Goal: Information Seeking & Learning: Check status

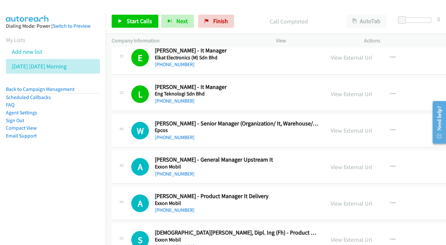
scroll to position [2084, 0]
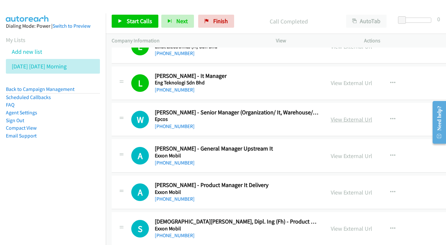
click at [372, 116] on link "View External Url" at bounding box center [351, 120] width 41 height 8
click at [360, 152] on link "View External Url" at bounding box center [351, 156] width 41 height 8
click at [364, 189] on link "View External Url" at bounding box center [351, 193] width 41 height 8
click at [372, 225] on link "View External Url" at bounding box center [351, 229] width 41 height 8
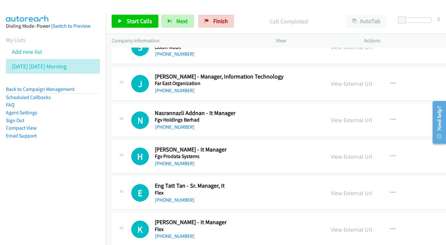
scroll to position [2283, 0]
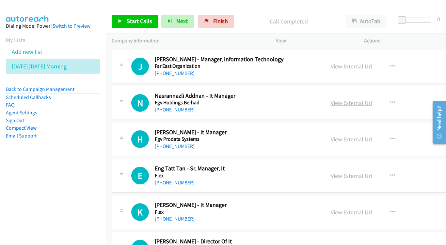
click at [363, 99] on link "View External Url" at bounding box center [351, 103] width 41 height 8
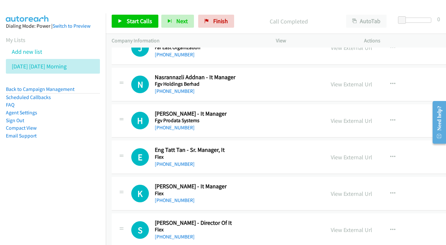
scroll to position [2309, 0]
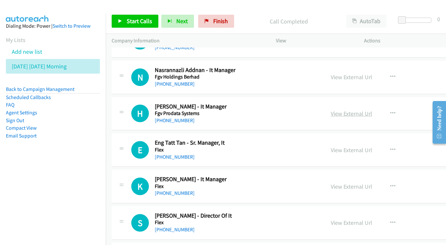
click at [367, 110] on link "View External Url" at bounding box center [351, 114] width 41 height 8
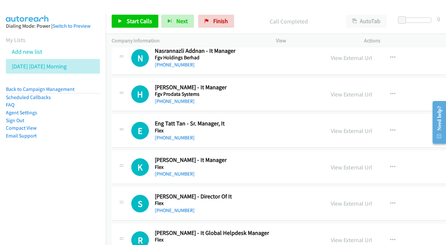
scroll to position [2333, 0]
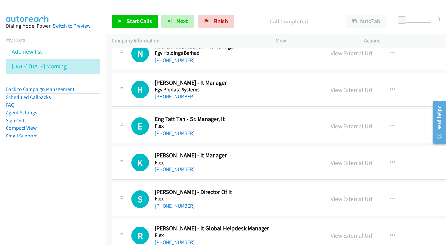
click at [367, 116] on div "View External Url View External Url Schedule/Manage Callback Start Calls Here R…" at bounding box center [381, 127] width 112 height 22
click at [359, 123] on link "View External Url" at bounding box center [351, 127] width 41 height 8
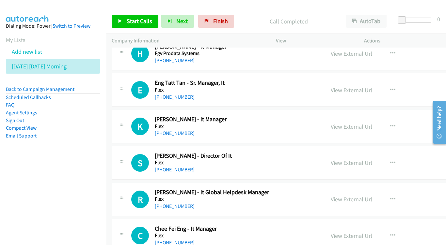
scroll to position [2372, 0]
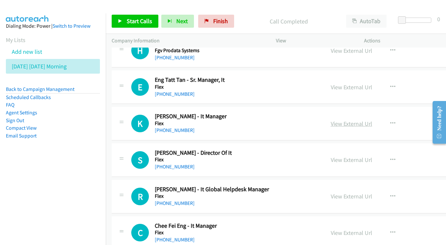
click at [372, 120] on link "View External Url" at bounding box center [351, 124] width 41 height 8
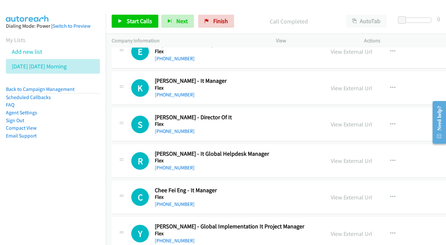
scroll to position [2415, 0]
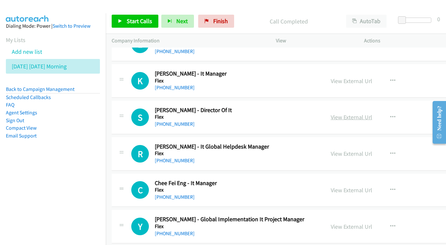
click at [366, 114] on link "View External Url" at bounding box center [351, 118] width 41 height 8
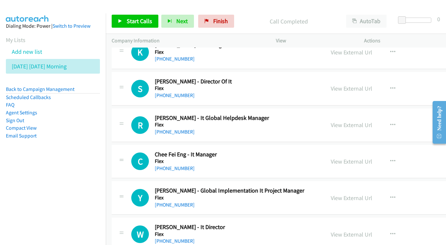
scroll to position [2450, 0]
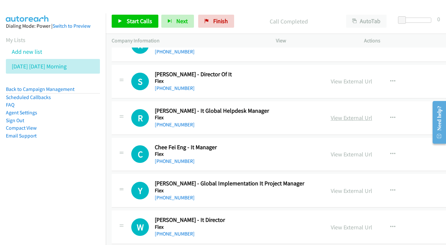
click at [366, 114] on link "View External Url" at bounding box center [351, 118] width 41 height 8
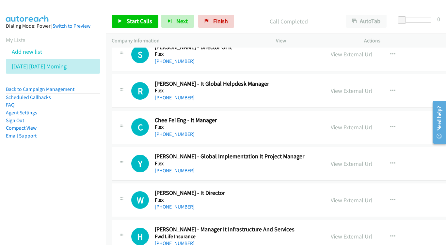
scroll to position [2487, 0]
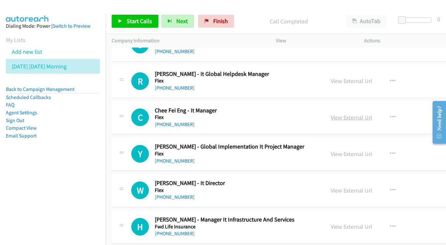
click at [349, 114] on link "View External Url" at bounding box center [351, 118] width 41 height 8
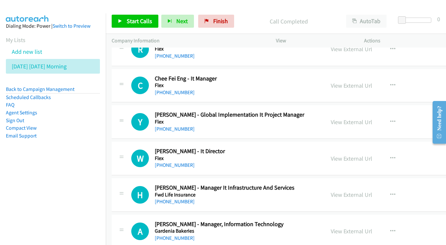
scroll to position [2520, 0]
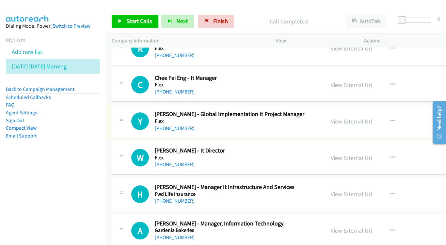
click at [372, 118] on link "View External Url" at bounding box center [351, 122] width 41 height 8
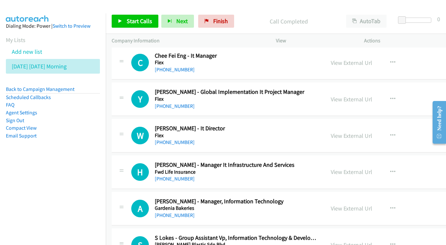
scroll to position [2550, 0]
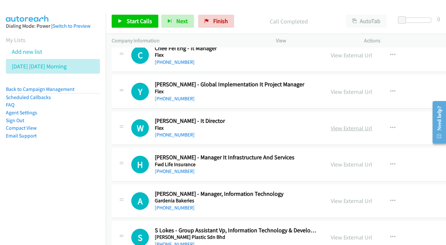
click at [367, 125] on link "View External Url" at bounding box center [351, 129] width 41 height 8
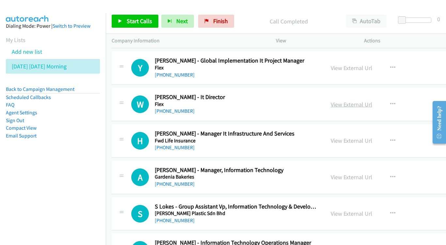
click at [367, 101] on link "View External Url" at bounding box center [351, 105] width 41 height 8
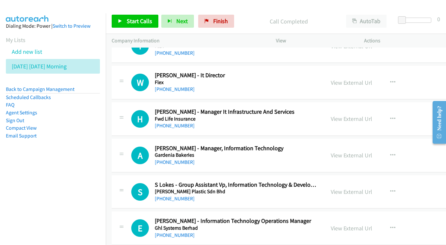
scroll to position [2596, 0]
click at [350, 115] on link "View External Url" at bounding box center [351, 119] width 41 height 8
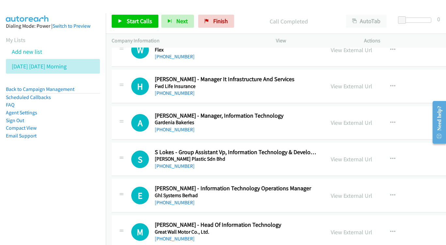
scroll to position [2628, 0]
click at [366, 119] on link "View External Url" at bounding box center [351, 123] width 41 height 8
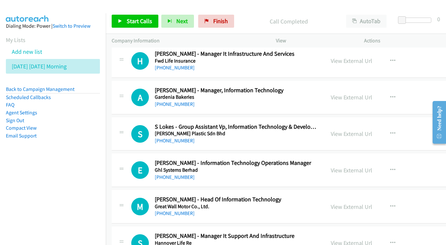
scroll to position [2663, 0]
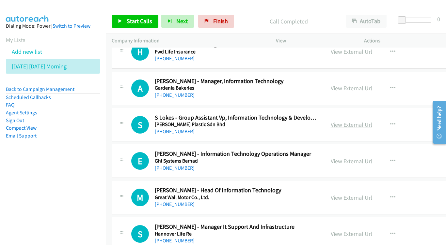
click at [355, 121] on link "View External Url" at bounding box center [351, 125] width 41 height 8
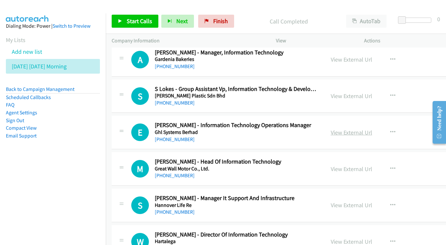
scroll to position [2692, 0]
click at [369, 129] on link "View External Url" at bounding box center [351, 133] width 41 height 8
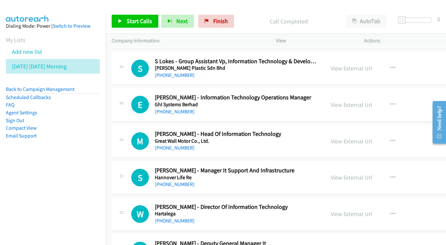
scroll to position [2730, 0]
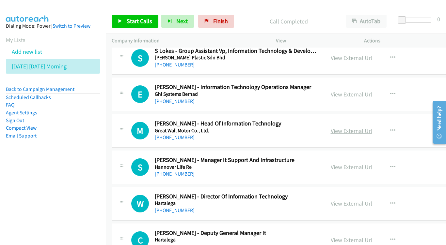
click at [369, 127] on link "View External Url" at bounding box center [351, 131] width 41 height 8
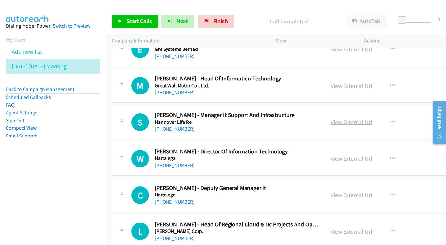
click at [372, 118] on link "View External Url" at bounding box center [351, 122] width 41 height 8
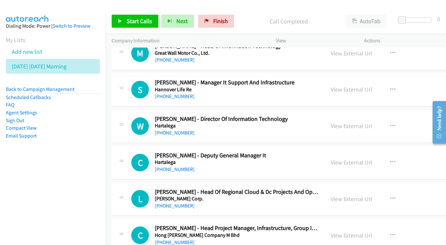
scroll to position [2819, 0]
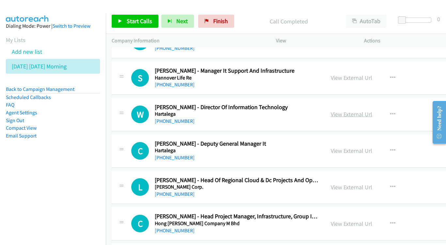
click at [364, 111] on link "View External Url" at bounding box center [351, 115] width 41 height 8
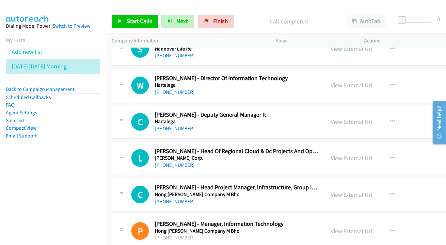
scroll to position [2855, 0]
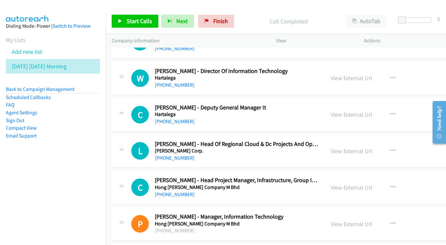
click at [384, 104] on div "View External Url View External Url Schedule/Manage Callback Start Calls Here R…" at bounding box center [381, 115] width 112 height 22
click at [372, 111] on link "View External Url" at bounding box center [351, 115] width 41 height 8
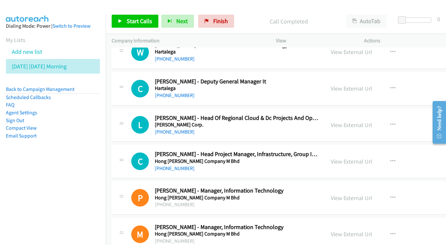
scroll to position [2894, 0]
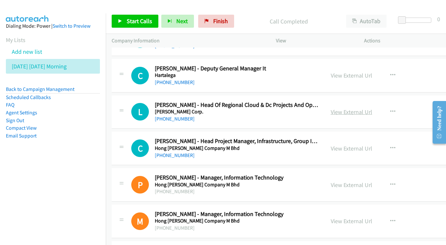
click at [357, 108] on link "View External Url" at bounding box center [351, 112] width 41 height 8
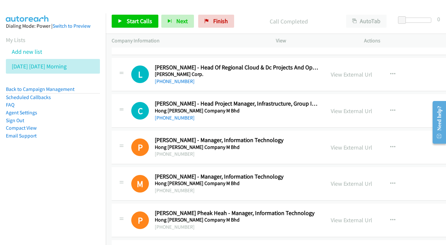
scroll to position [2930, 0]
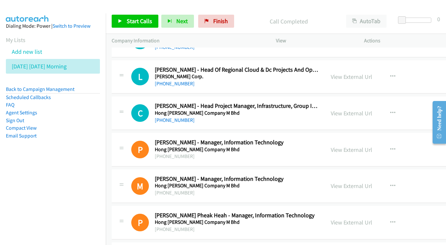
click at [364, 102] on div "View External Url View External Url Schedule/Manage Callback Start Calls Here R…" at bounding box center [381, 113] width 112 height 22
click at [366, 110] on link "View External Url" at bounding box center [351, 114] width 41 height 8
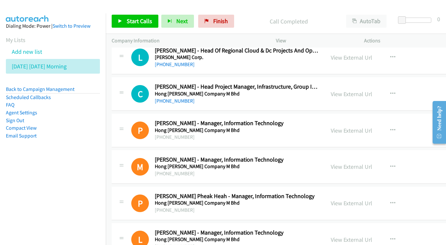
scroll to position [2949, 0]
click at [371, 127] on link "View External Url" at bounding box center [351, 131] width 41 height 8
click at [371, 164] on link "View External Url" at bounding box center [351, 168] width 41 height 8
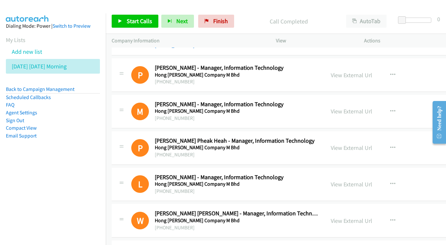
scroll to position [3015, 0]
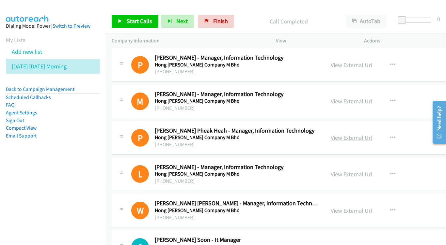
click at [360, 134] on link "View External Url" at bounding box center [351, 138] width 41 height 8
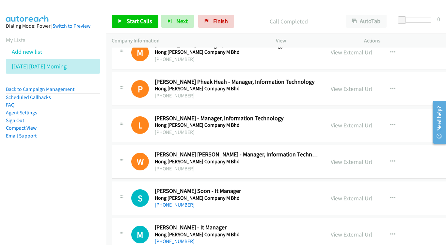
scroll to position [3065, 0]
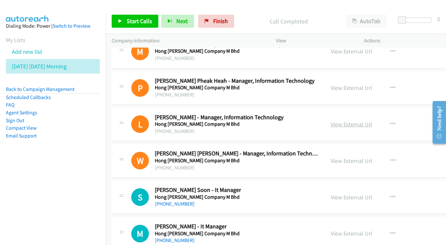
click at [360, 121] on link "View External Url" at bounding box center [351, 125] width 41 height 8
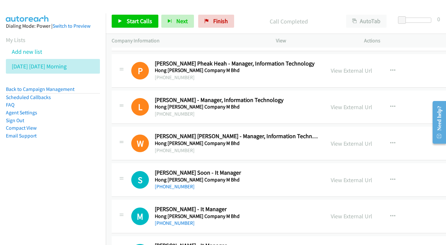
scroll to position [3099, 0]
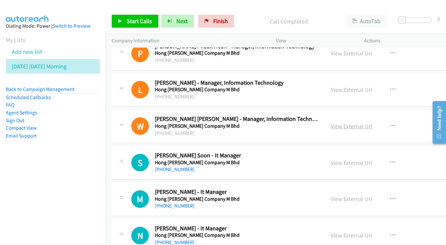
click at [357, 123] on link "View External Url" at bounding box center [351, 127] width 41 height 8
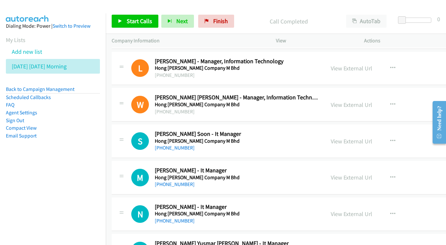
scroll to position [3129, 0]
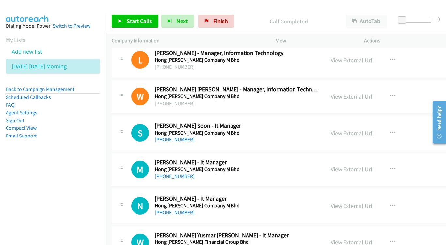
click at [372, 130] on link "View External Url" at bounding box center [351, 134] width 41 height 8
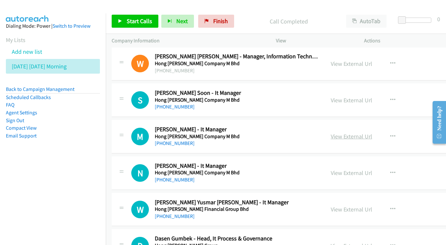
click at [360, 133] on link "View External Url" at bounding box center [351, 137] width 41 height 8
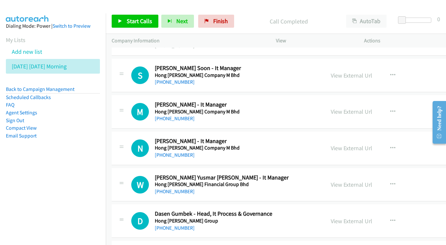
scroll to position [3209, 0]
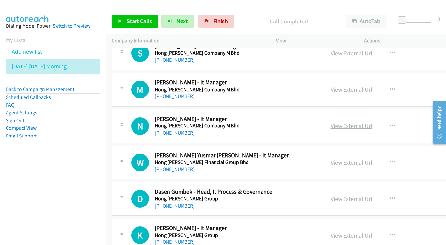
click at [357, 122] on link "View External Url" at bounding box center [351, 126] width 41 height 8
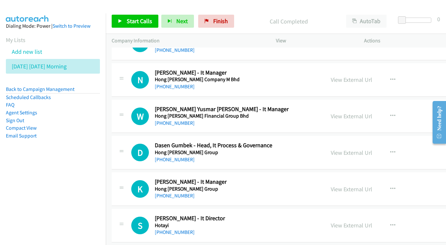
scroll to position [3242, 0]
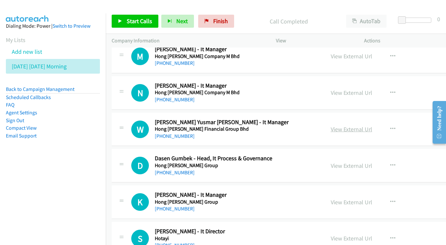
click at [353, 126] on link "View External Url" at bounding box center [351, 130] width 41 height 8
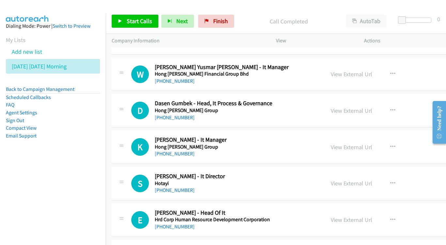
scroll to position [3296, 0]
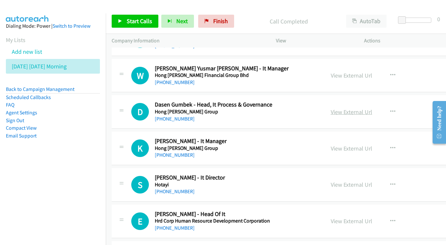
click at [372, 108] on link "View External Url" at bounding box center [351, 112] width 41 height 8
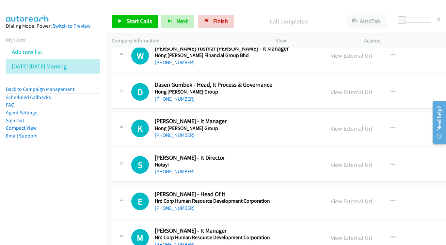
scroll to position [3317, 0]
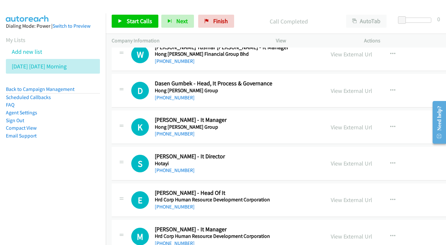
click at [369, 117] on div "View External Url View External Url Schedule/Manage Callback Start Calls Here R…" at bounding box center [381, 128] width 112 height 22
click at [355, 124] on link "View External Url" at bounding box center [351, 128] width 41 height 8
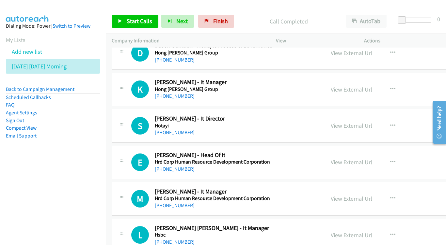
scroll to position [3356, 0]
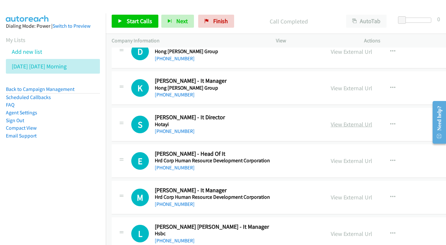
click at [364, 121] on link "View External Url" at bounding box center [351, 125] width 41 height 8
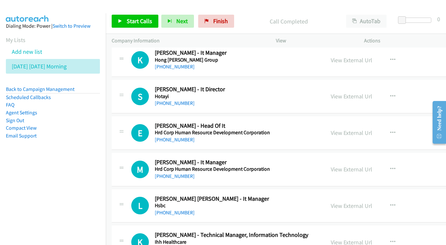
scroll to position [3394, 0]
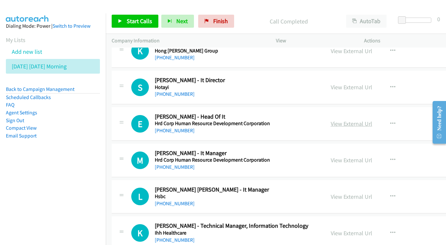
click at [364, 120] on link "View External Url" at bounding box center [351, 124] width 41 height 8
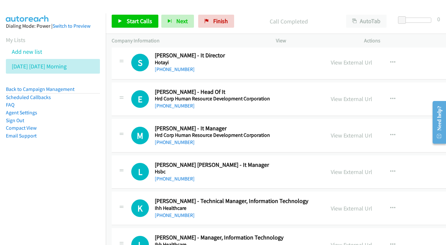
scroll to position [3420, 0]
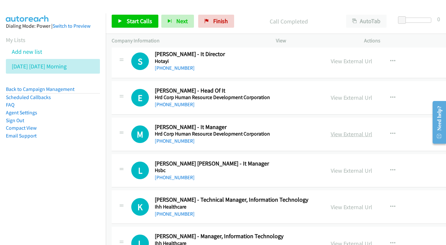
click at [371, 131] on link "View External Url" at bounding box center [351, 135] width 41 height 8
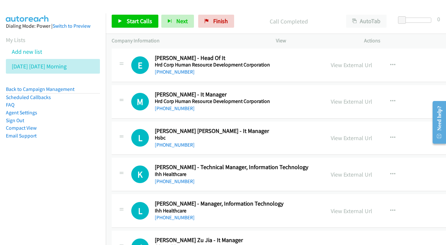
scroll to position [3454, 0]
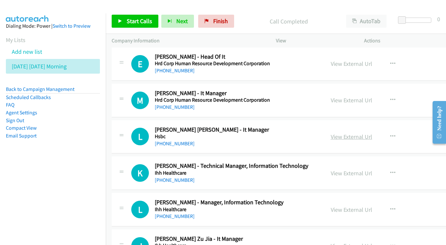
click at [361, 133] on link "View External Url" at bounding box center [351, 137] width 41 height 8
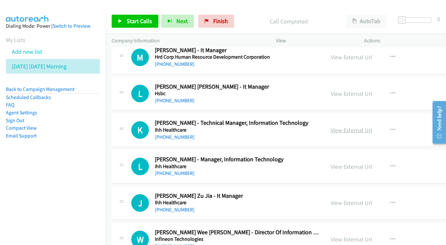
scroll to position [3498, 0]
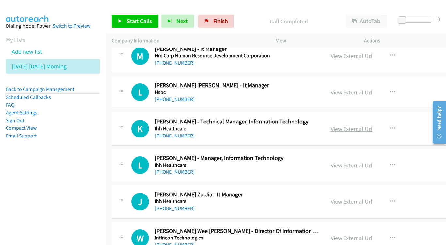
click at [372, 125] on link "View External Url" at bounding box center [351, 129] width 41 height 8
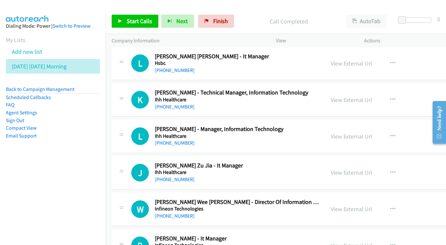
scroll to position [3537, 0]
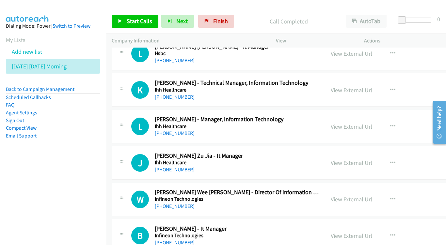
click at [363, 123] on link "View External Url" at bounding box center [351, 127] width 41 height 8
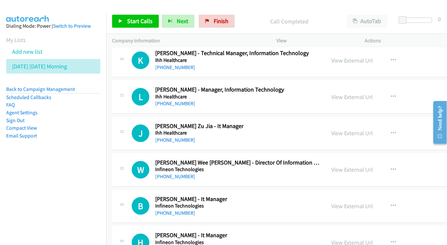
scroll to position [3568, 0]
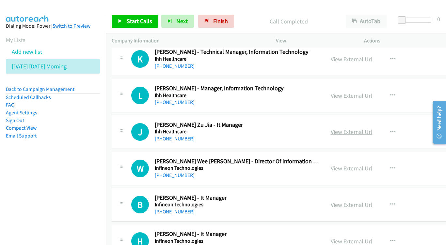
click at [368, 128] on link "View External Url" at bounding box center [351, 132] width 41 height 8
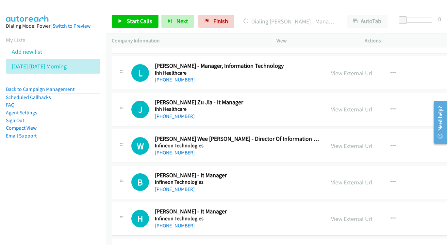
scroll to position [3598, 0]
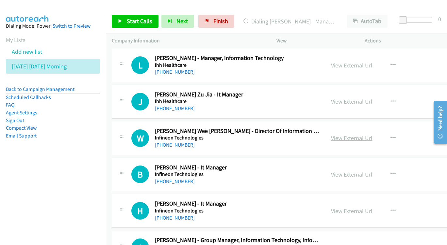
click at [372, 134] on link "View External Url" at bounding box center [351, 138] width 41 height 8
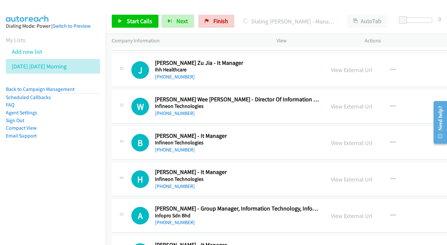
scroll to position [3641, 0]
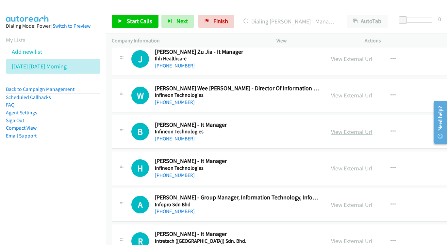
click at [362, 128] on link "View External Url" at bounding box center [351, 132] width 41 height 8
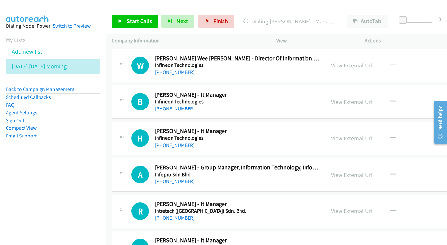
scroll to position [3676, 0]
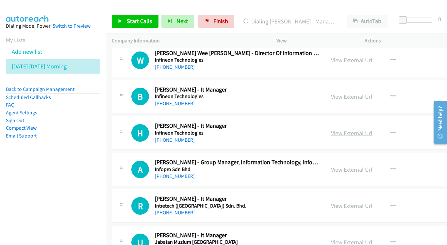
click at [368, 130] on link "View External Url" at bounding box center [351, 134] width 41 height 8
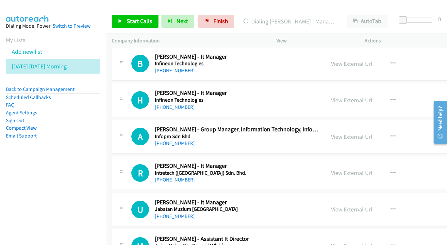
scroll to position [3711, 0]
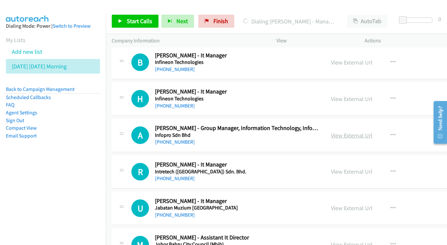
click at [359, 132] on link "View External Url" at bounding box center [351, 136] width 41 height 8
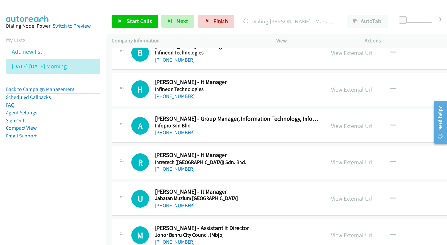
scroll to position [3751, 0]
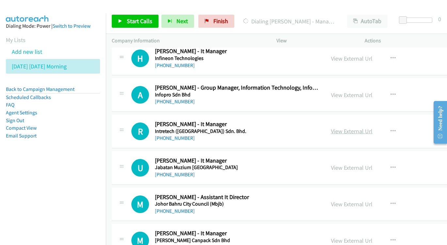
click at [360, 128] on link "View External Url" at bounding box center [351, 132] width 41 height 8
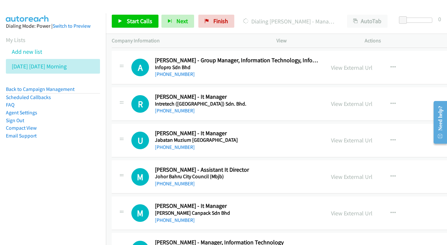
scroll to position [3780, 0]
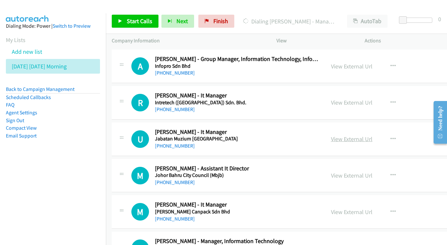
click at [372, 135] on link "View External Url" at bounding box center [351, 139] width 41 height 8
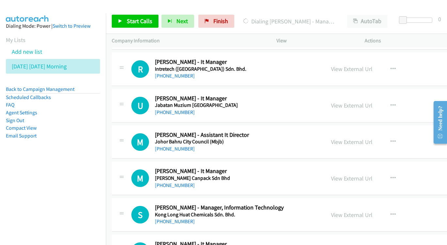
scroll to position [3816, 0]
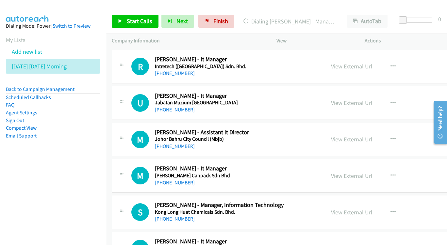
click at [372, 136] on link "View External Url" at bounding box center [351, 140] width 41 height 8
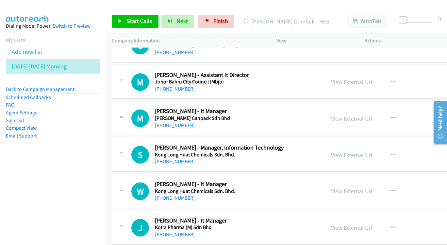
scroll to position [3867, 0]
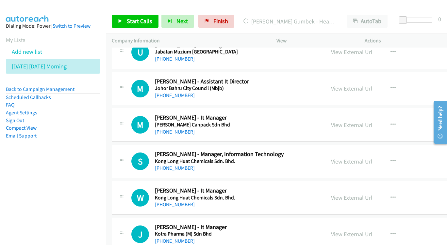
click at [360, 114] on div "View External Url View External Url Schedule/Manage Callback Start Calls Here R…" at bounding box center [381, 125] width 112 height 22
click at [360, 121] on link "View External Url" at bounding box center [351, 125] width 41 height 8
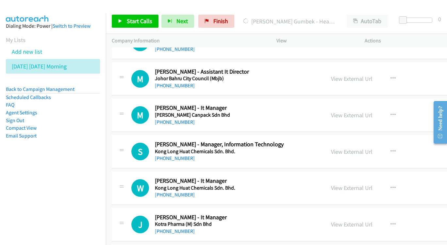
scroll to position [3884, 0]
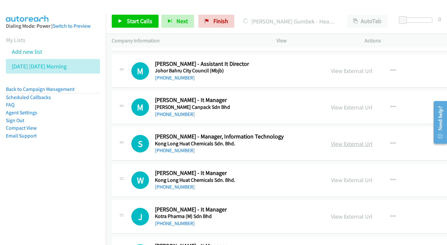
click at [367, 140] on link "View External Url" at bounding box center [351, 144] width 41 height 8
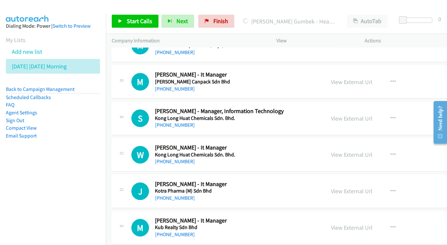
scroll to position [3920, 0]
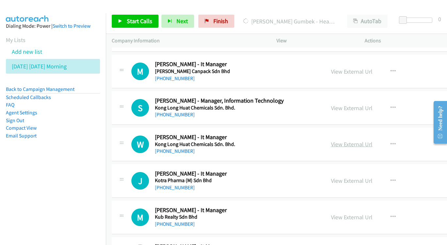
click at [372, 141] on link "View External Url" at bounding box center [351, 145] width 41 height 8
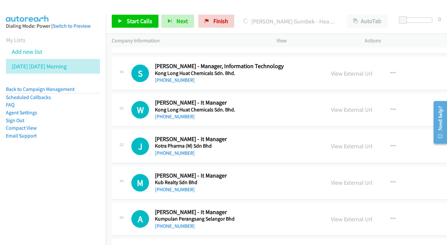
scroll to position [3956, 0]
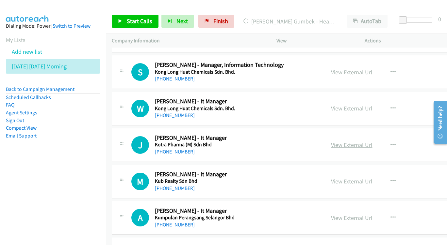
click at [369, 141] on link "View External Url" at bounding box center [351, 145] width 41 height 8
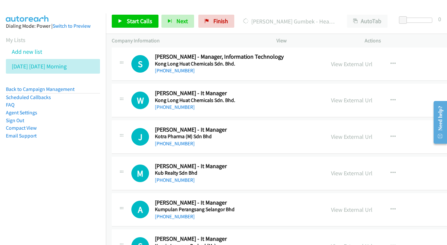
scroll to position [4010, 0]
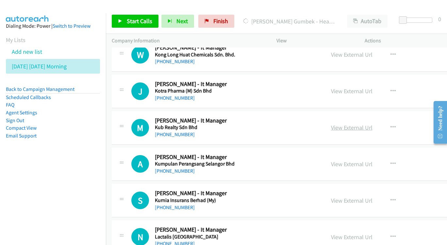
click at [372, 124] on link "View External Url" at bounding box center [351, 128] width 41 height 8
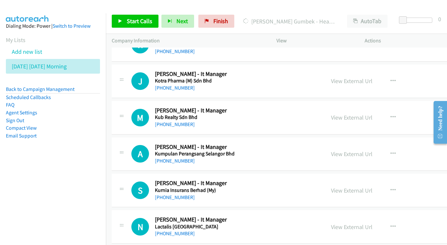
scroll to position [4041, 0]
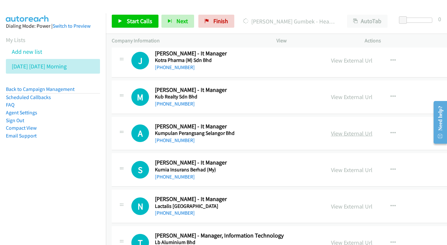
click at [369, 130] on link "View External Url" at bounding box center [351, 134] width 41 height 8
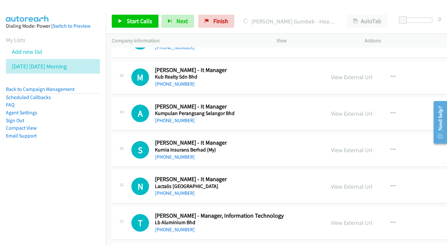
scroll to position [4068, 0]
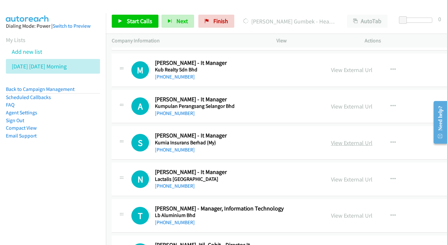
click at [372, 139] on link "View External Url" at bounding box center [351, 143] width 41 height 8
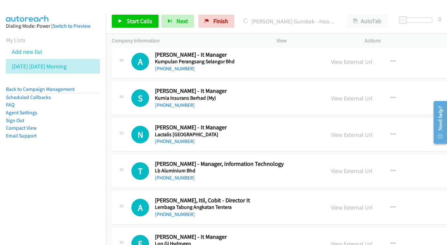
scroll to position [4111, 0]
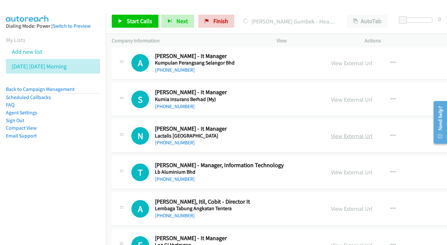
click at [365, 133] on link "View External Url" at bounding box center [351, 137] width 41 height 8
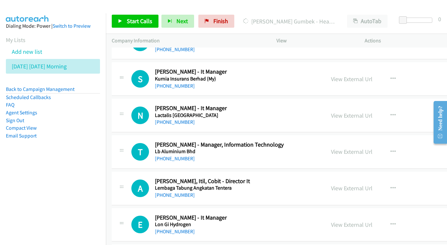
scroll to position [4140, 0]
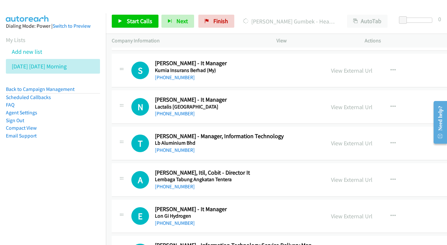
click at [369, 139] on div "View External Url" at bounding box center [351, 143] width 41 height 9
click at [364, 140] on link "View External Url" at bounding box center [351, 144] width 41 height 8
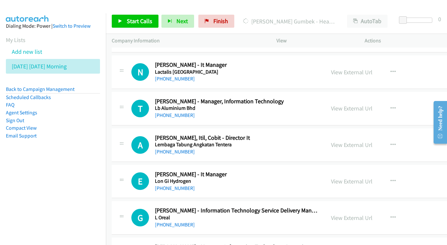
scroll to position [4177, 0]
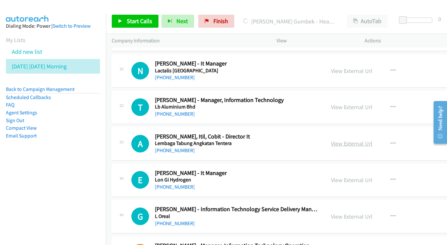
click at [371, 140] on link "View External Url" at bounding box center [351, 144] width 41 height 8
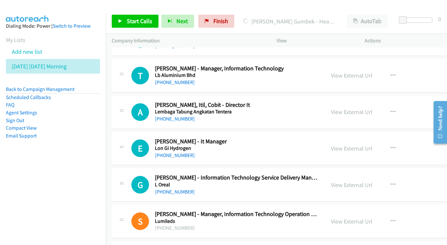
scroll to position [4210, 0]
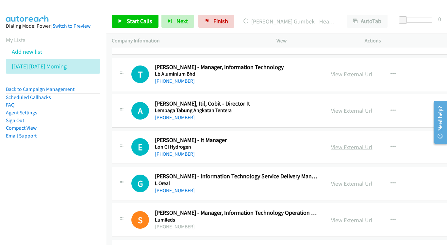
click at [371, 144] on link "View External Url" at bounding box center [351, 148] width 41 height 8
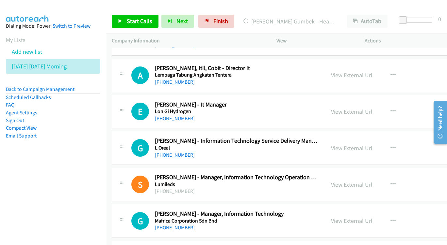
scroll to position [4245, 0]
click at [372, 144] on div "View External Url" at bounding box center [351, 148] width 41 height 9
click at [371, 145] on link "View External Url" at bounding box center [351, 149] width 41 height 8
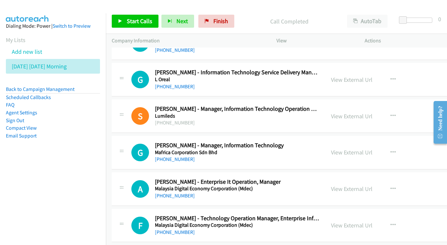
scroll to position [4324, 0]
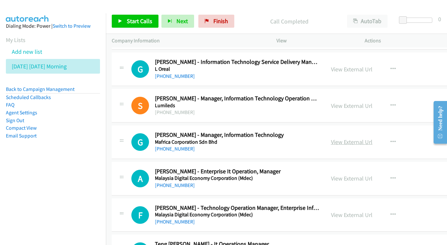
click at [368, 138] on link "View External Url" at bounding box center [351, 142] width 41 height 8
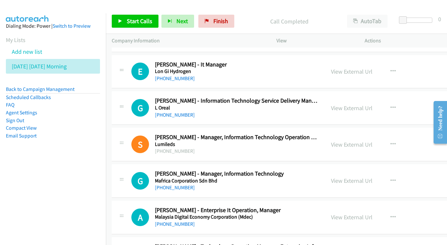
scroll to position [4287, 0]
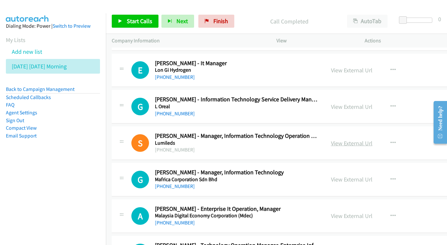
click at [365, 140] on link "View External Url" at bounding box center [351, 144] width 41 height 8
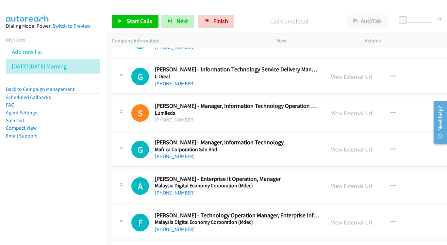
scroll to position [4318, 0]
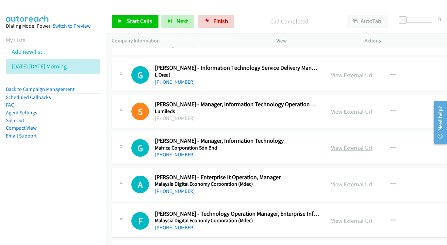
click at [365, 144] on link "View External Url" at bounding box center [351, 148] width 41 height 8
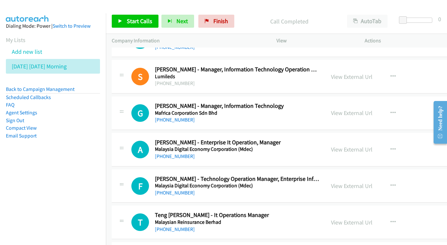
scroll to position [4360, 0]
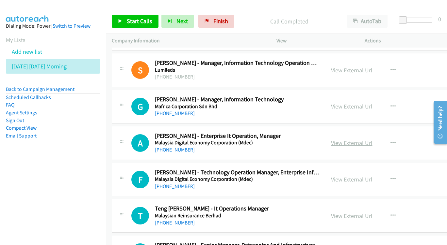
click at [372, 139] on link "View External Url" at bounding box center [351, 143] width 41 height 8
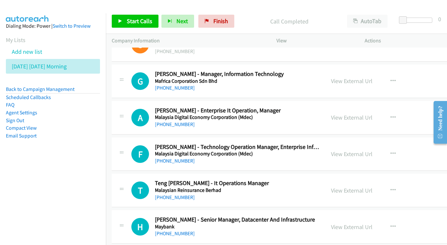
scroll to position [4387, 0]
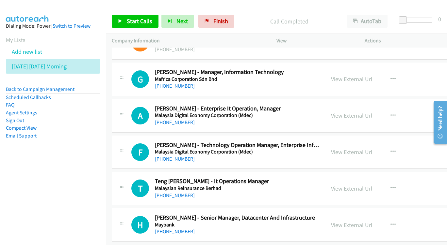
click at [372, 148] on div "View External Url" at bounding box center [351, 152] width 41 height 9
click at [365, 149] on link "View External Url" at bounding box center [351, 153] width 41 height 8
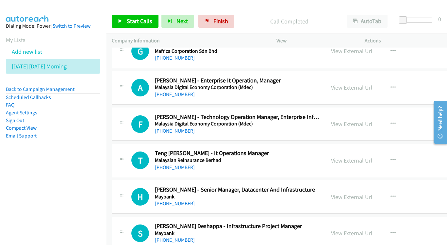
scroll to position [4427, 0]
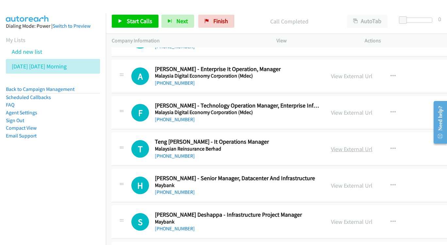
click at [372, 146] on link "View External Url" at bounding box center [351, 150] width 41 height 8
click at [370, 175] on div "View External Url View External Url Schedule/Manage Callback Start Calls Here R…" at bounding box center [381, 186] width 112 height 22
click at [367, 182] on link "View External Url" at bounding box center [351, 186] width 41 height 8
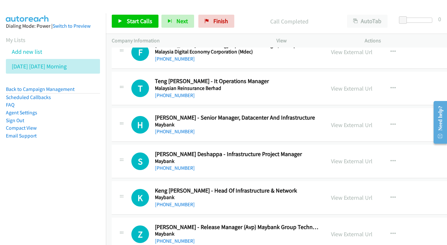
scroll to position [4489, 0]
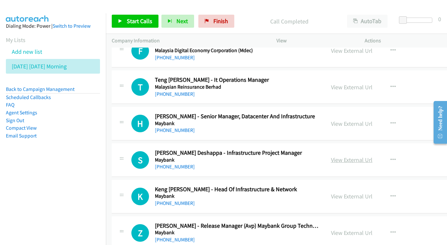
click at [360, 156] on link "View External Url" at bounding box center [351, 160] width 41 height 8
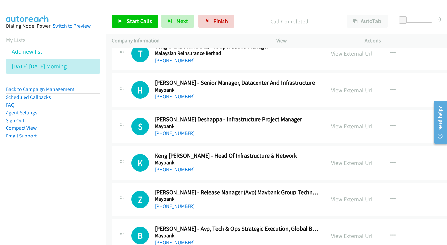
scroll to position [4524, 0]
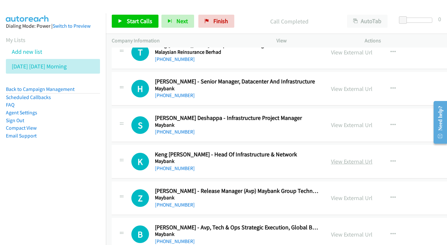
click at [364, 158] on link "View External Url" at bounding box center [351, 162] width 41 height 8
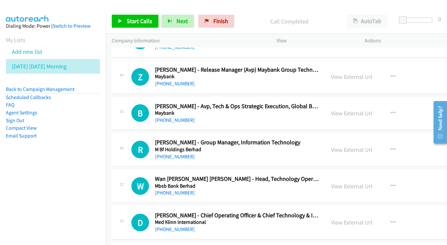
scroll to position [4646, 0]
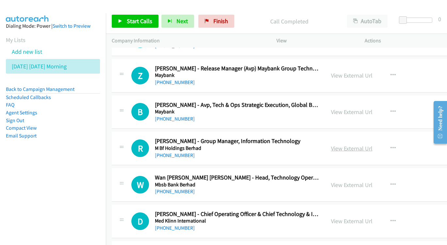
click at [362, 145] on link "View External Url" at bounding box center [351, 149] width 41 height 8
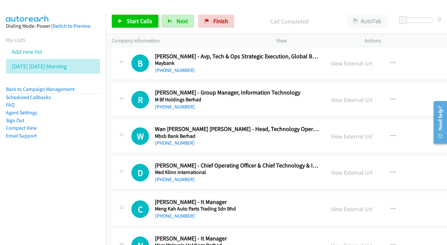
scroll to position [4682, 0]
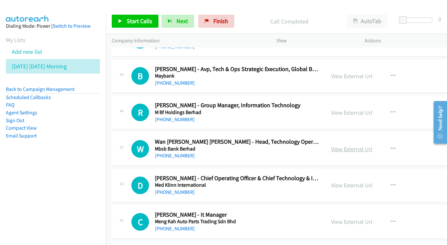
click at [367, 146] on link "View External Url" at bounding box center [351, 150] width 41 height 8
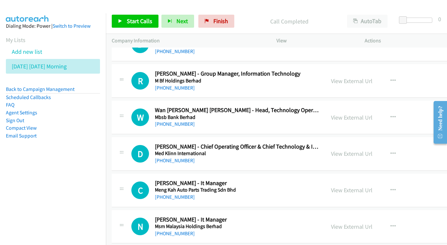
scroll to position [4715, 0]
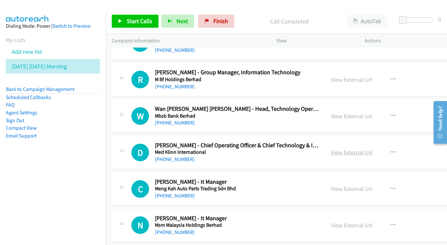
click at [372, 149] on link "View External Url" at bounding box center [351, 153] width 41 height 8
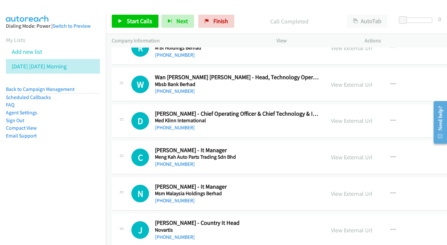
scroll to position [4748, 0]
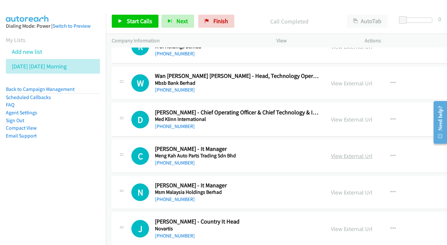
click at [353, 152] on link "View External Url" at bounding box center [351, 156] width 41 height 8
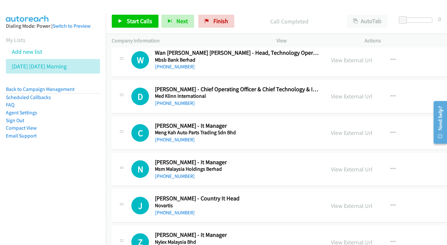
scroll to position [4782, 0]
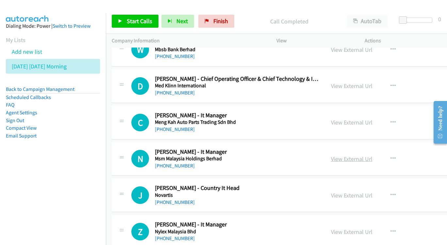
click at [368, 155] on link "View External Url" at bounding box center [351, 159] width 41 height 8
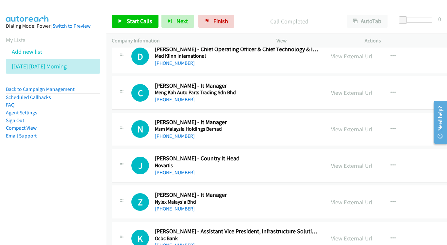
scroll to position [4822, 0]
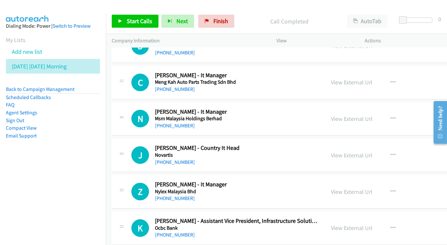
click at [367, 152] on link "View External Url" at bounding box center [351, 156] width 41 height 8
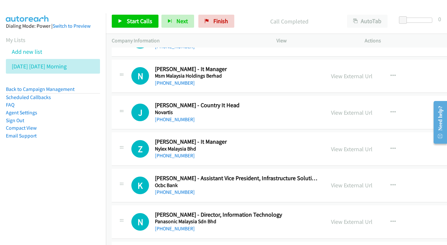
scroll to position [4866, 0]
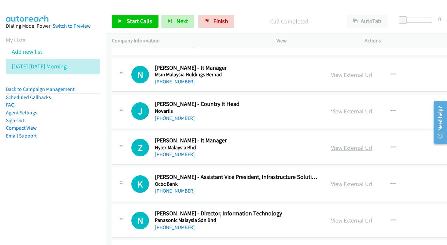
click at [372, 144] on link "View External Url" at bounding box center [351, 148] width 41 height 8
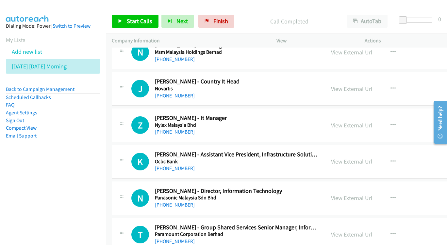
scroll to position [4899, 0]
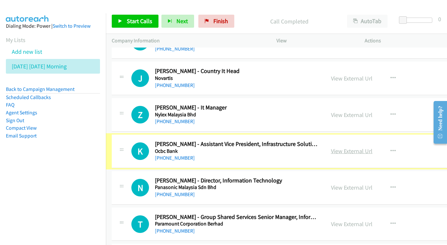
click at [352, 148] on link "View External Url" at bounding box center [351, 152] width 41 height 8
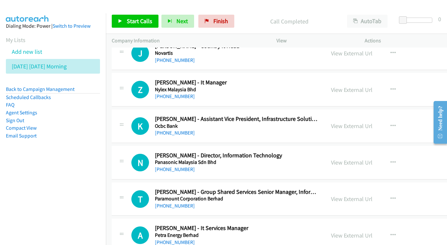
scroll to position [4925, 0]
